Goal: Check status

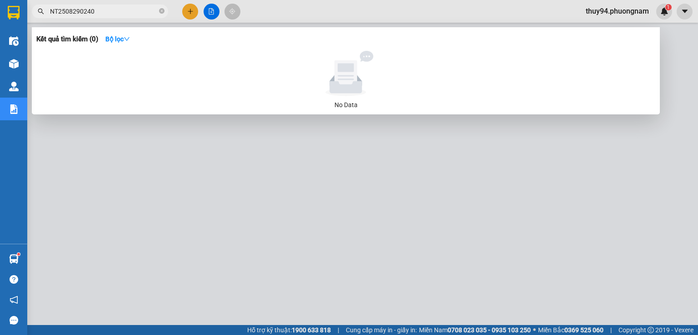
click at [102, 17] on span "NT2508290240" at bounding box center [100, 12] width 136 height 14
click at [103, 14] on input "NT2508290240" at bounding box center [103, 11] width 107 height 10
paste input "9030133"
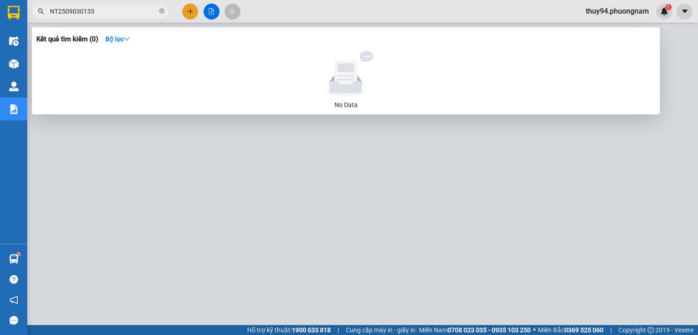
click at [111, 10] on input "NT2509030133" at bounding box center [103, 11] width 107 height 10
paste input "40128"
click at [125, 12] on input "NT2509040128" at bounding box center [103, 11] width 107 height 10
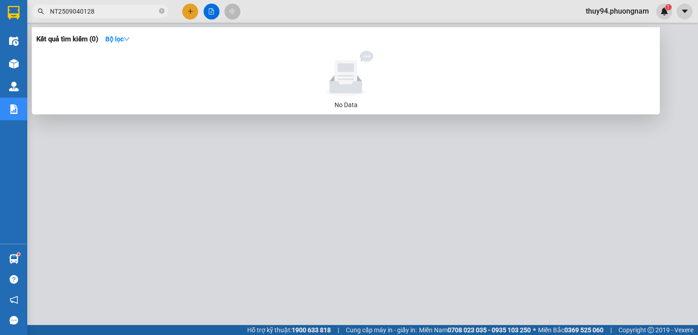
paste input "80121"
click at [101, 13] on input "NT2509080121" at bounding box center [103, 11] width 107 height 10
paste input "SG"
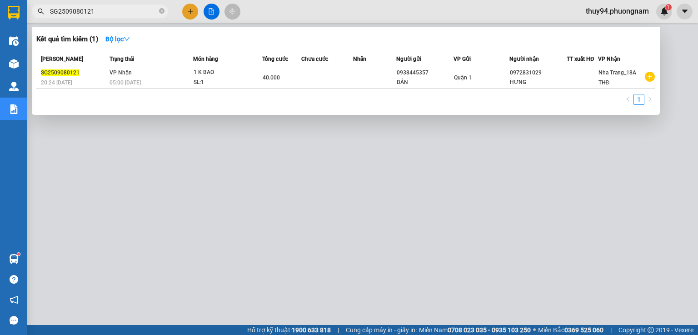
click at [119, 11] on input "SG2509080121" at bounding box center [103, 11] width 107 height 10
paste input "40128"
click at [109, 12] on input "SG2509040128" at bounding box center [103, 11] width 107 height 10
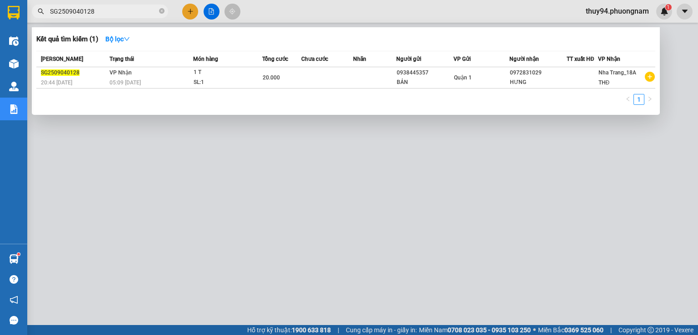
paste input "30133"
click at [109, 9] on input "SG2509030133" at bounding box center [103, 11] width 107 height 10
paste input "8290240"
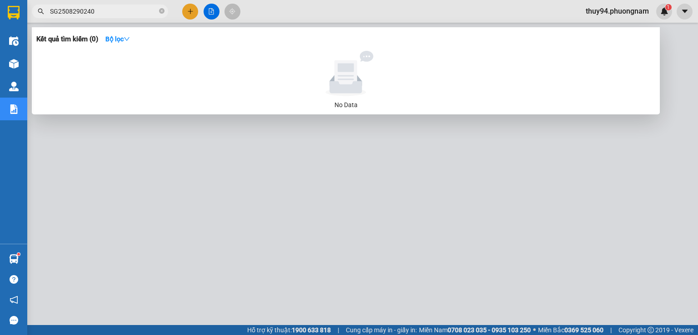
click at [103, 11] on input "SG2508290240" at bounding box center [103, 11] width 107 height 10
paste input "Q5"
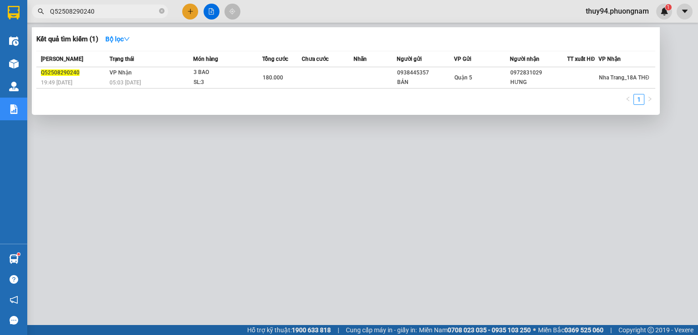
type input "Q52508290240"
